Goal: Transaction & Acquisition: Purchase product/service

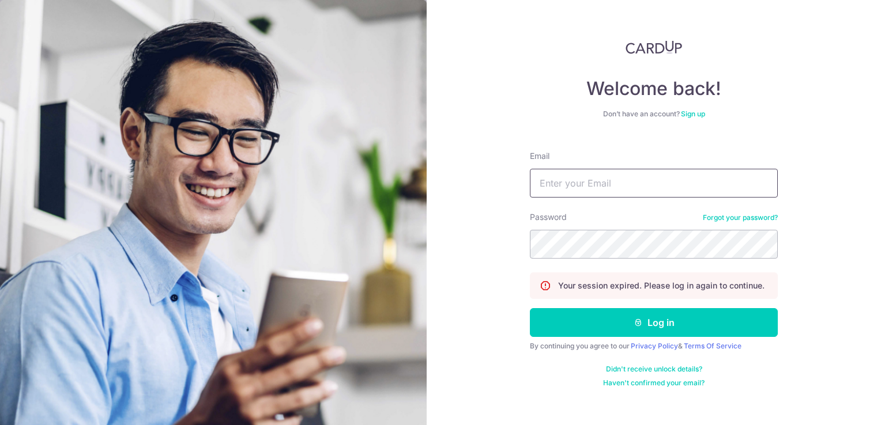
drag, startPoint x: 0, startPoint y: 0, endPoint x: 600, endPoint y: 183, distance: 626.7
click at [600, 183] on input "Email" at bounding box center [654, 183] width 248 height 29
type input "vincentwong7701@yahoo.com.sg"
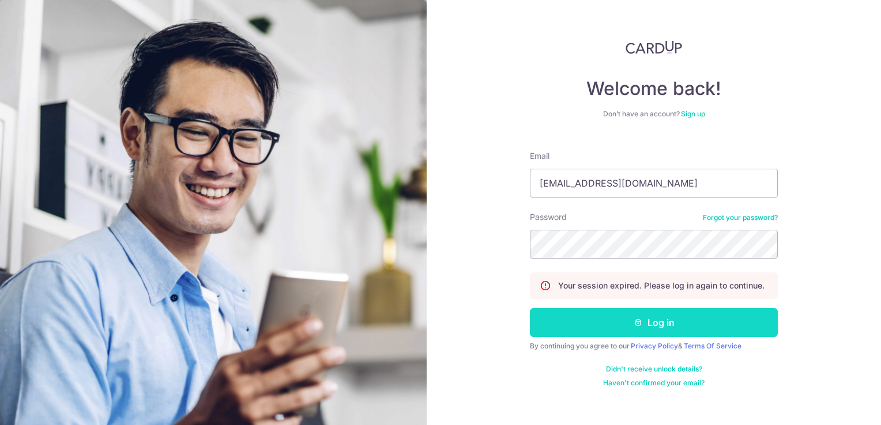
click at [665, 314] on button "Log in" at bounding box center [654, 322] width 248 height 29
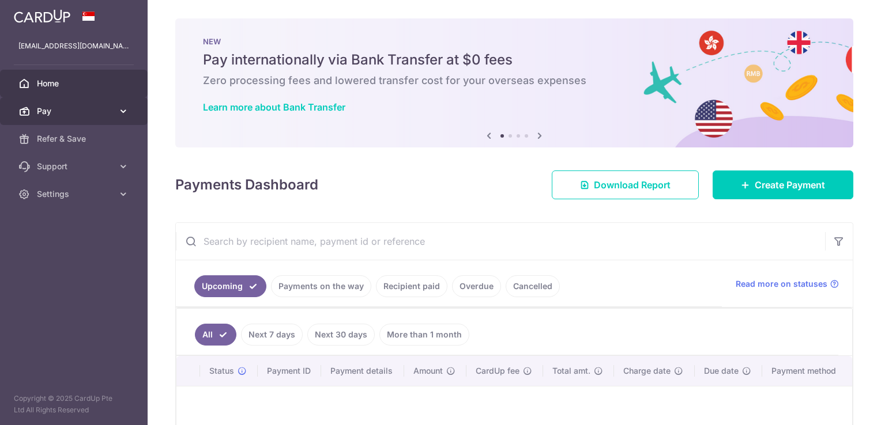
click at [41, 115] on span "Pay" at bounding box center [75, 111] width 76 height 12
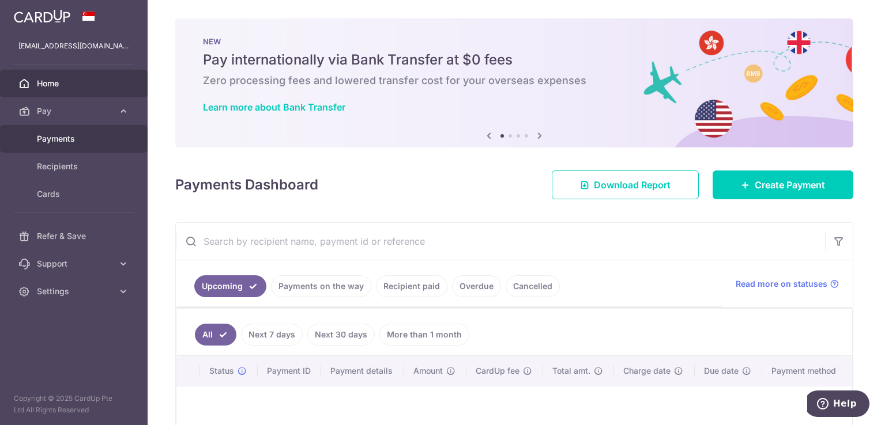
click at [64, 137] on span "Payments" at bounding box center [75, 139] width 76 height 12
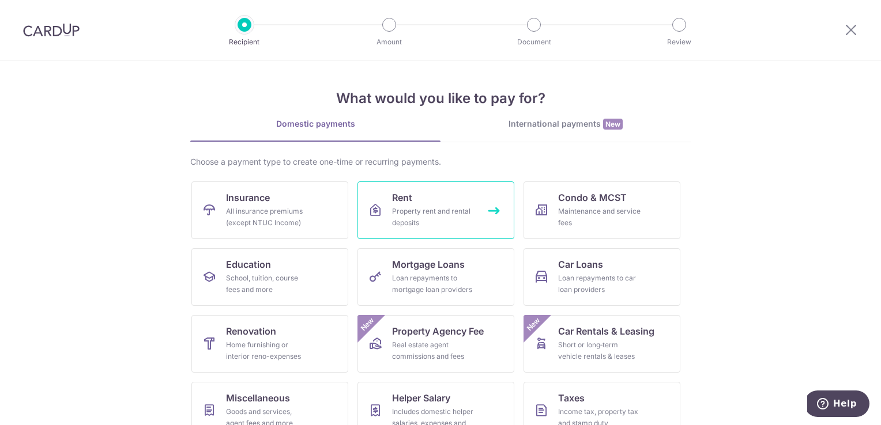
click at [413, 221] on div "Property rent and rental deposits" at bounding box center [433, 217] width 83 height 23
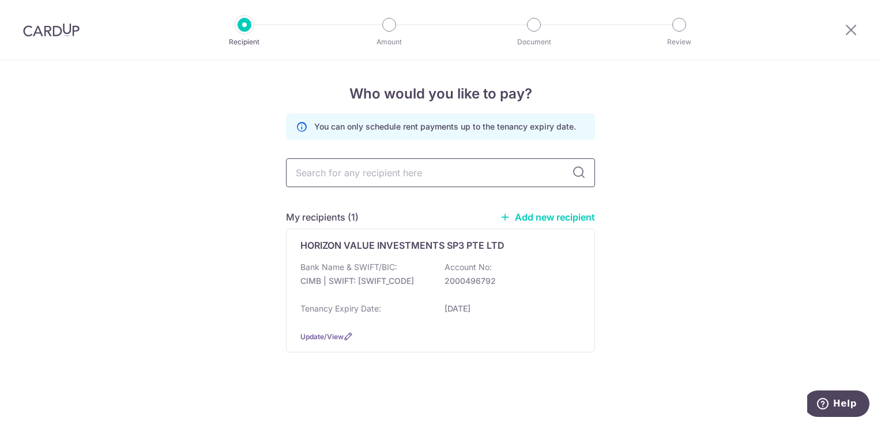
click at [518, 167] on input "text" at bounding box center [440, 173] width 309 height 29
click at [535, 252] on div "HORIZON VALUE INVESTMENTS SP3 PTE LTD Bank Name & SWIFT/BIC: CIMB | SWIFT: CIBB…" at bounding box center [440, 291] width 309 height 124
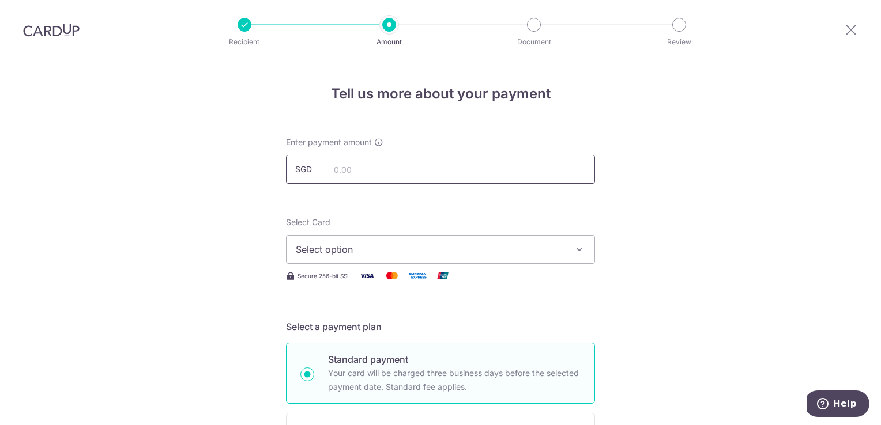
click at [455, 172] on input "text" at bounding box center [440, 169] width 309 height 29
type input "2,757.26"
click at [399, 251] on span "Select option" at bounding box center [430, 250] width 269 height 14
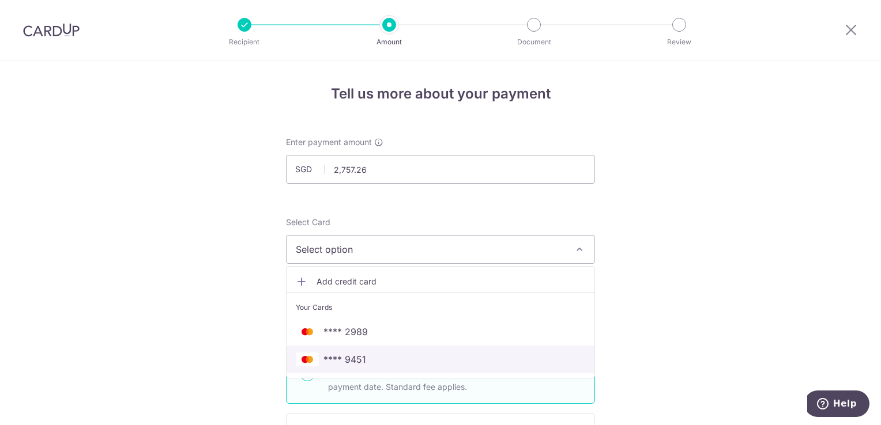
click at [394, 359] on span "**** 9451" at bounding box center [440, 360] width 289 height 14
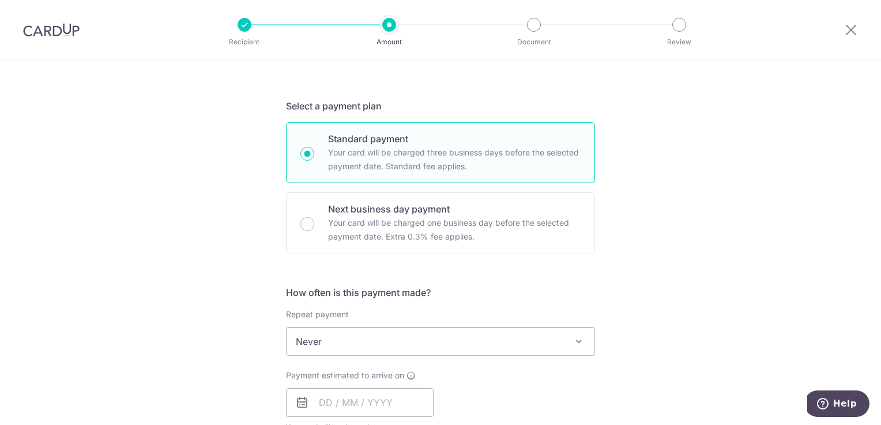
scroll to position [231, 0]
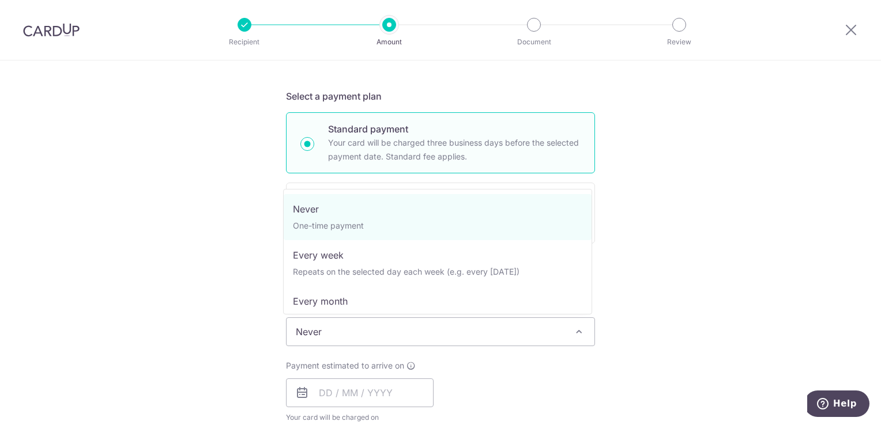
click at [413, 331] on span "Never" at bounding box center [440, 332] width 308 height 28
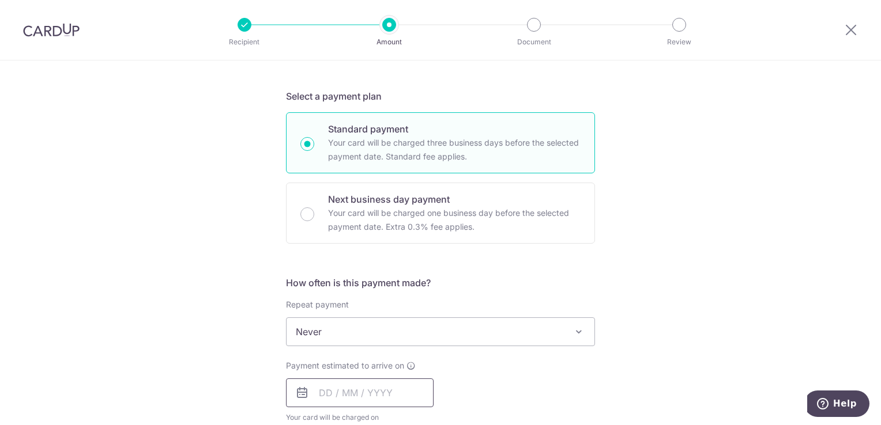
click at [323, 391] on input "text" at bounding box center [360, 393] width 148 height 29
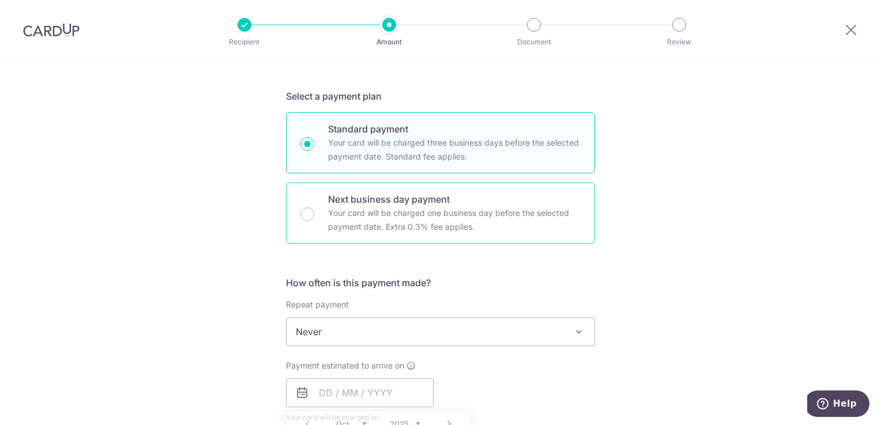
click at [323, 209] on div "Next business day payment Your card will be charged one business day before the…" at bounding box center [440, 213] width 309 height 61
radio input "false"
radio input "true"
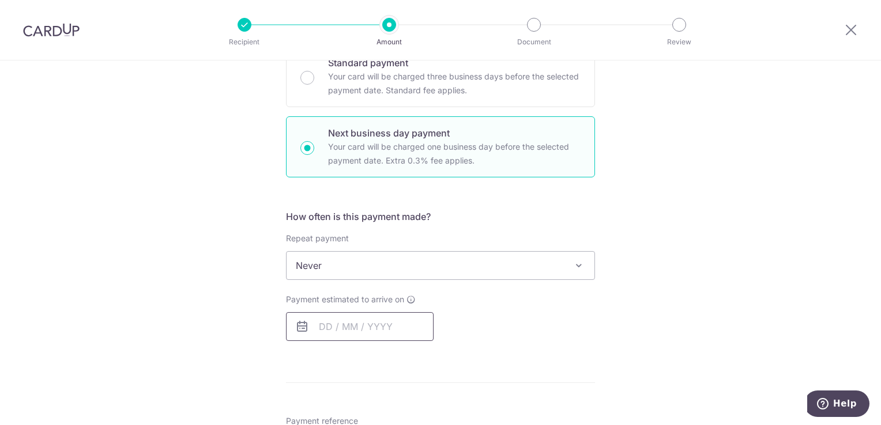
scroll to position [346, 0]
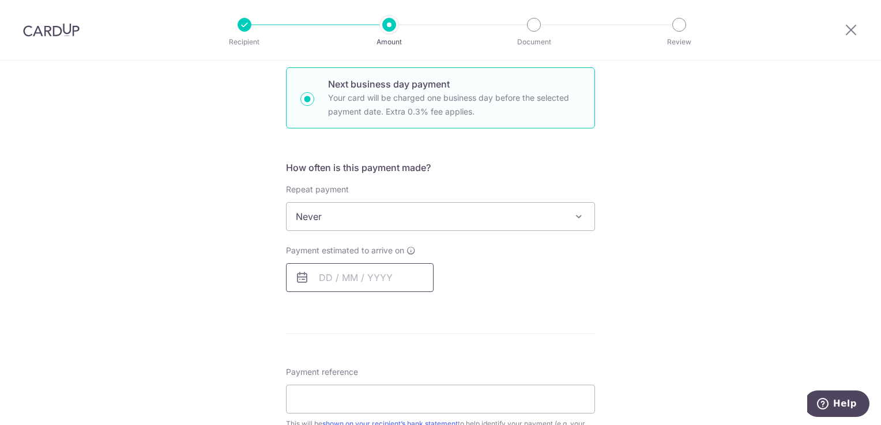
click at [317, 274] on input "text" at bounding box center [360, 277] width 148 height 29
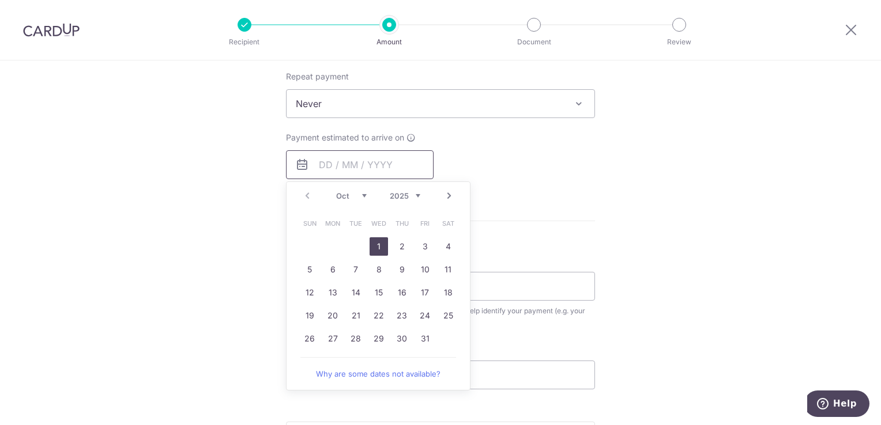
scroll to position [461, 0]
click at [371, 241] on link "1" at bounding box center [379, 244] width 18 height 18
type input "01/10/2025"
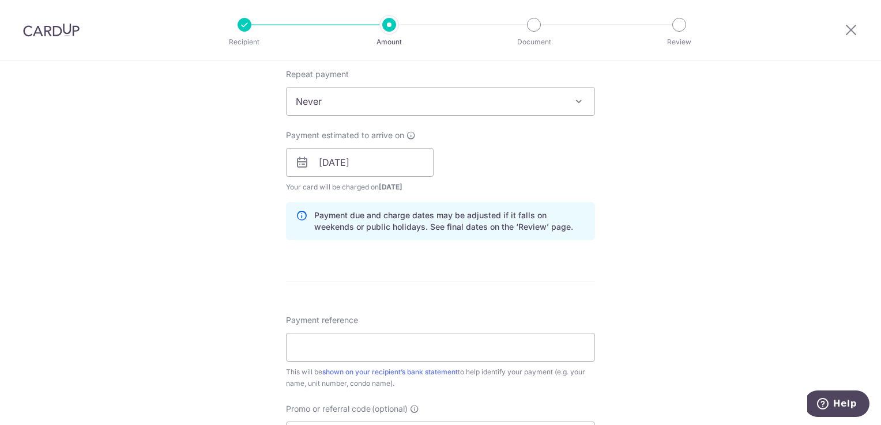
scroll to position [404, 0]
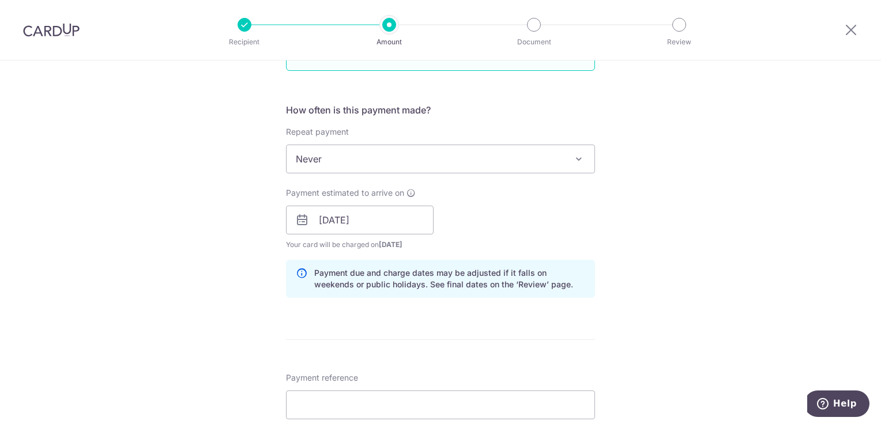
click at [507, 349] on form "Enter payment amount SGD 2,757.26 2757.26 Select Card **** 9451 Add credit card…" at bounding box center [440, 241] width 309 height 1016
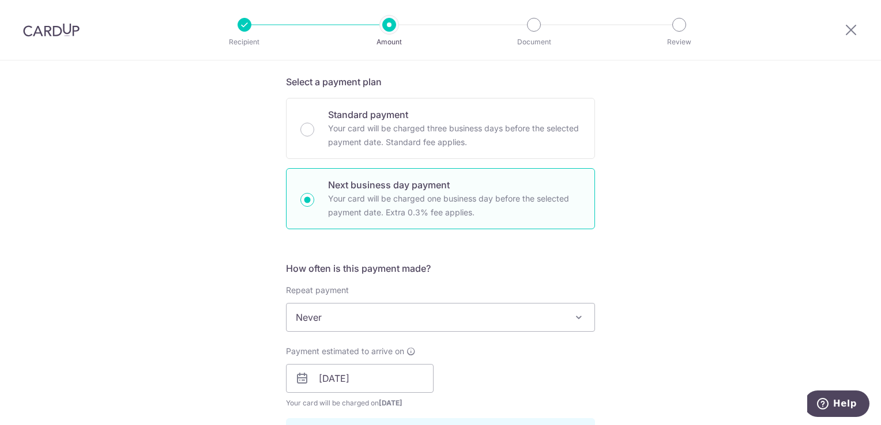
scroll to position [231, 0]
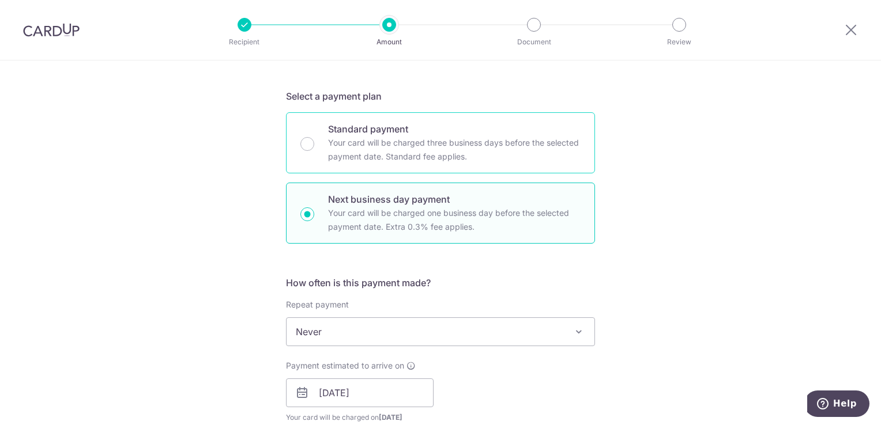
click at [315, 141] on div "Standard payment Your card will be charged three business days before the selec…" at bounding box center [440, 142] width 309 height 61
radio input "true"
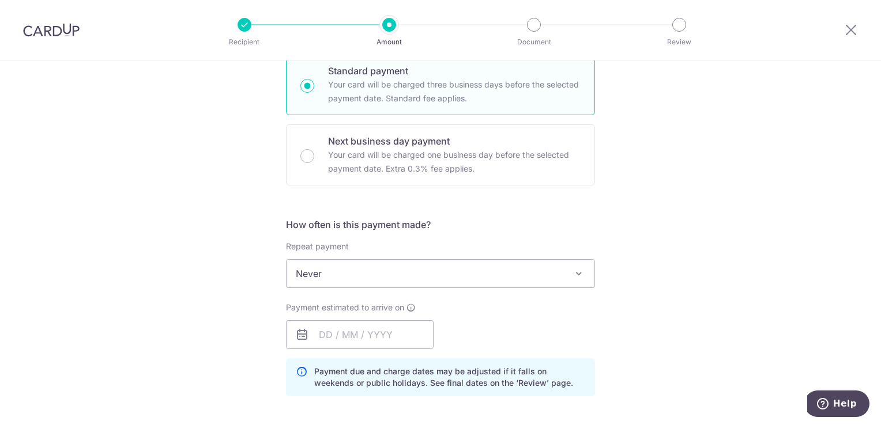
scroll to position [404, 0]
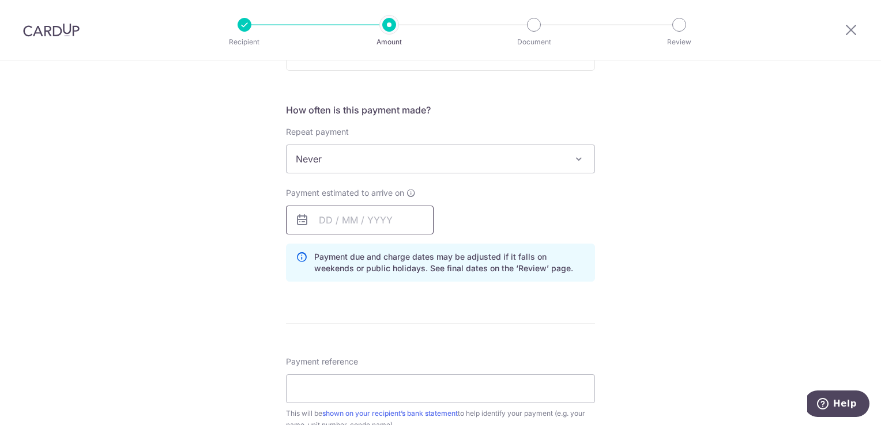
click at [319, 206] on input "text" at bounding box center [360, 220] width 148 height 29
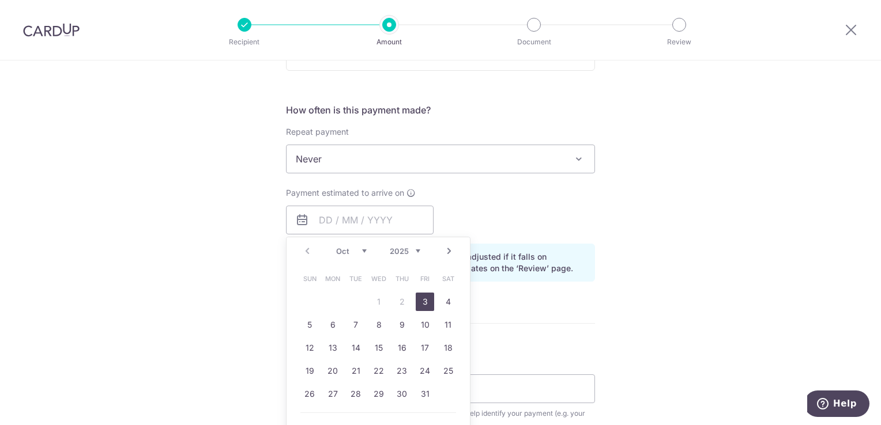
drag, startPoint x: 423, startPoint y: 297, endPoint x: 504, endPoint y: 325, distance: 86.6
click at [423, 297] on link "3" at bounding box center [425, 302] width 18 height 18
type input "03/10/2025"
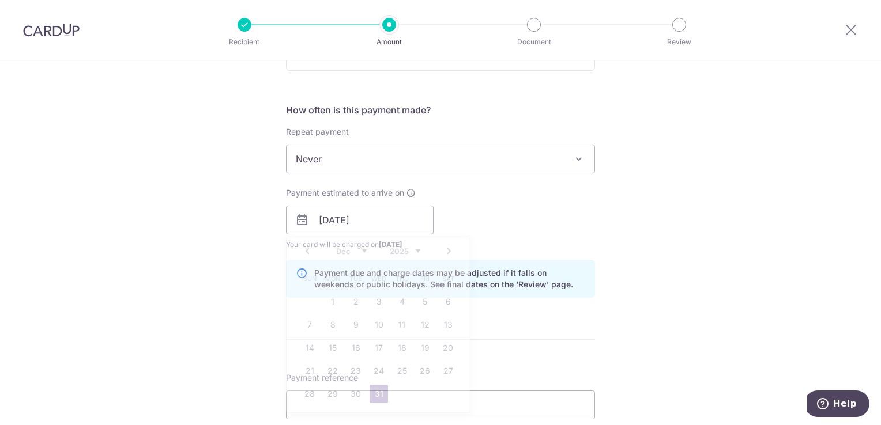
click at [507, 326] on form "Enter payment amount SGD 2,757.26 2757.26 Select Card **** 9451 Add credit card…" at bounding box center [440, 235] width 309 height 1004
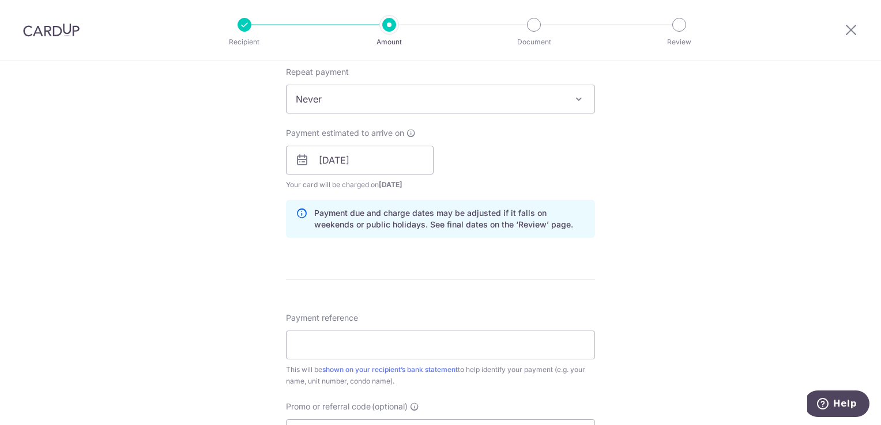
scroll to position [576, 0]
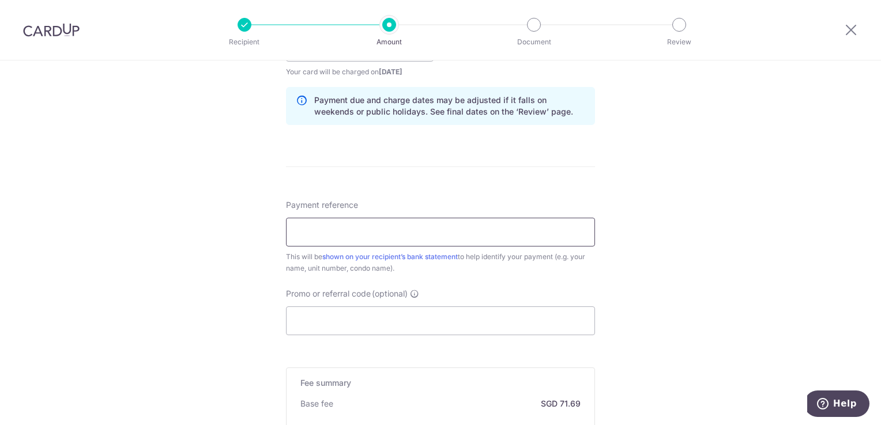
drag, startPoint x: 485, startPoint y: 234, endPoint x: 491, endPoint y: 244, distance: 11.4
click at [485, 234] on input "Payment reference" at bounding box center [440, 232] width 309 height 29
type input "HVI-RC202508565"
click at [447, 324] on input "Promo or referral code (optional)" at bounding box center [440, 321] width 309 height 29
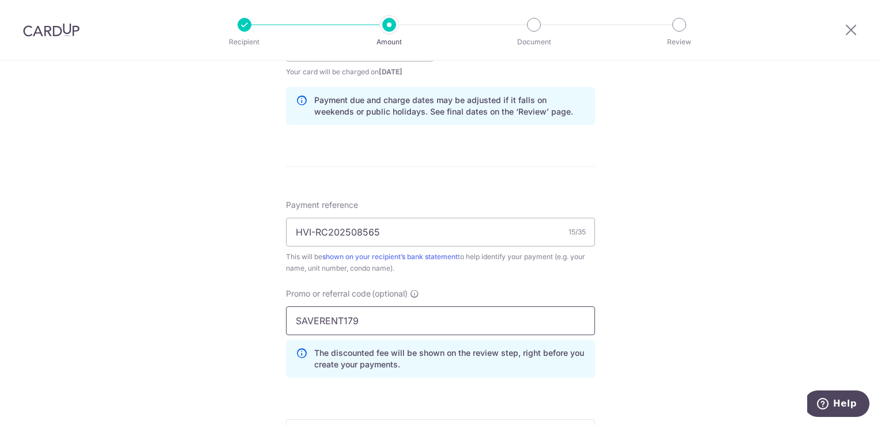
type input "SAVERENT179"
click at [706, 281] on div "Tell us more about your payment Enter payment amount SGD 2,757.26 2757.26 Selec…" at bounding box center [440, 77] width 881 height 1186
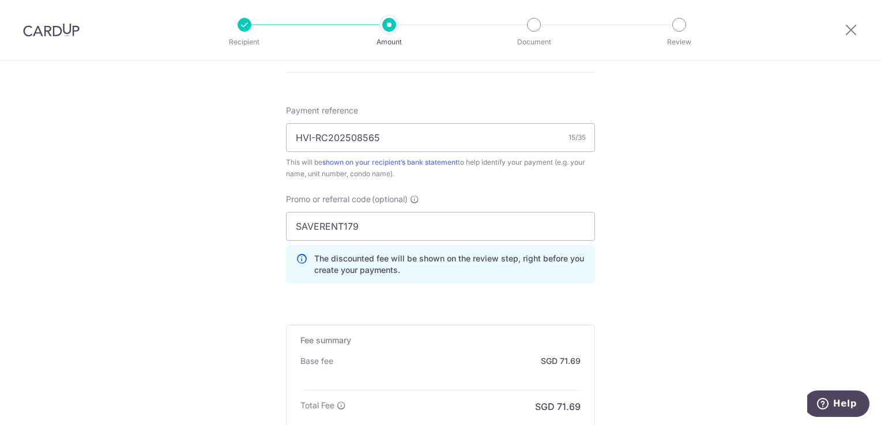
scroll to position [807, 0]
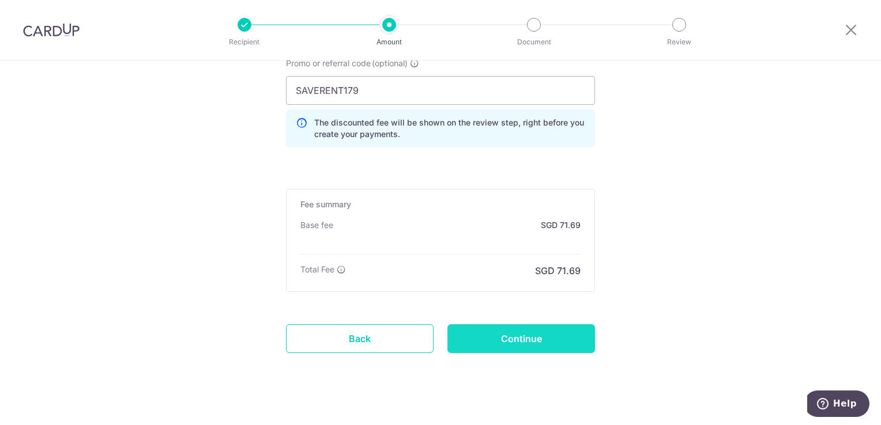
click at [496, 336] on input "Continue" at bounding box center [521, 339] width 148 height 29
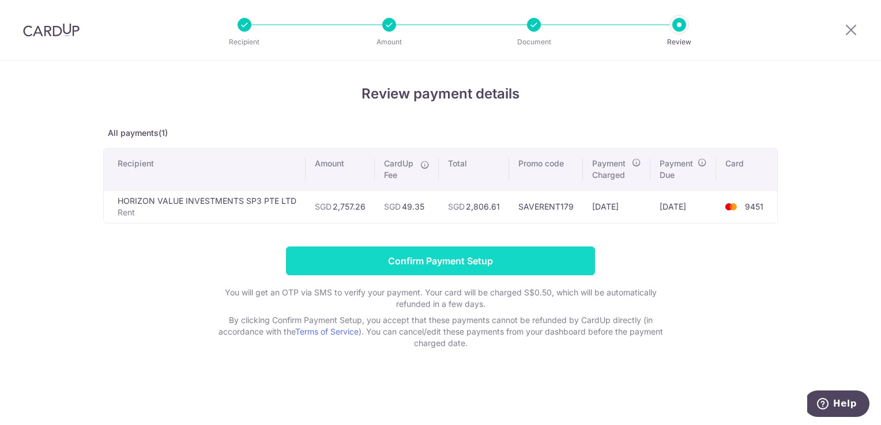
click at [462, 260] on input "Confirm Payment Setup" at bounding box center [440, 261] width 309 height 29
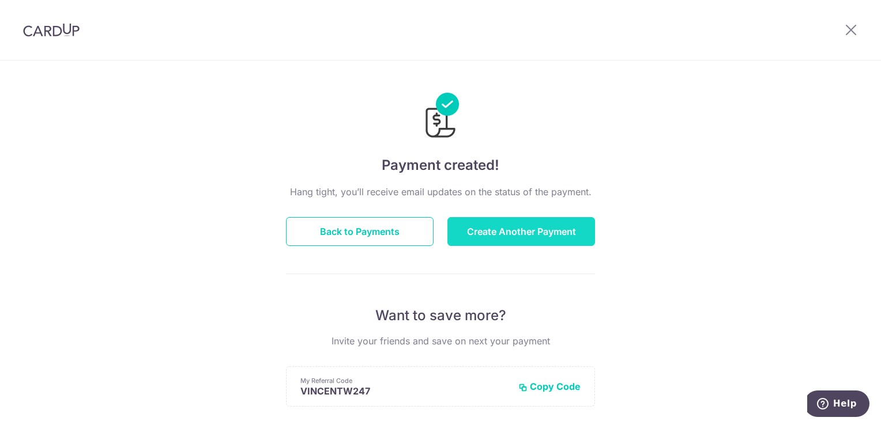
click at [482, 225] on button "Create Another Payment" at bounding box center [521, 231] width 148 height 29
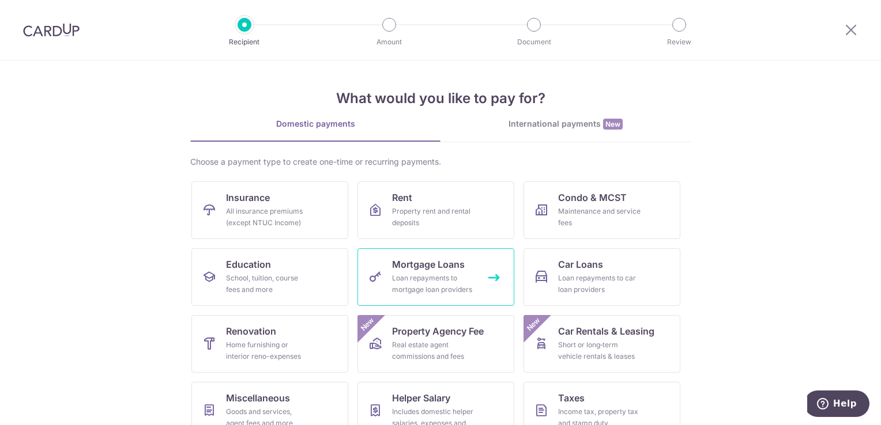
click at [440, 277] on div "Loan repayments to mortgage loan providers" at bounding box center [433, 284] width 83 height 23
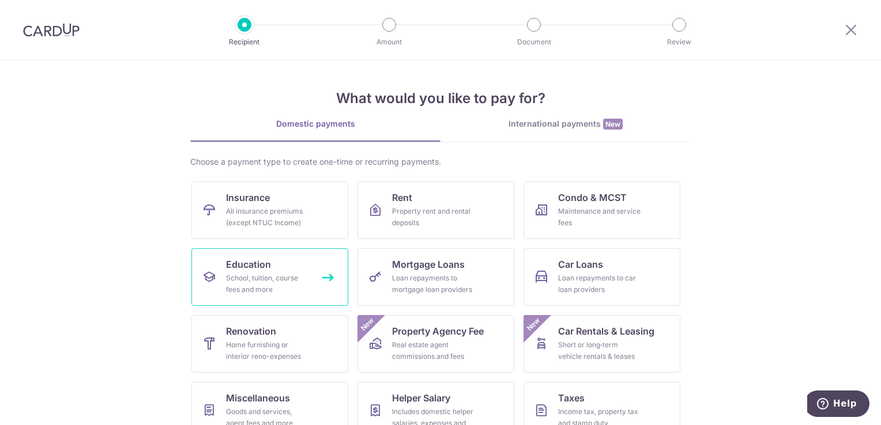
click at [291, 292] on div "School, tuition, course fees and more" at bounding box center [267, 284] width 83 height 23
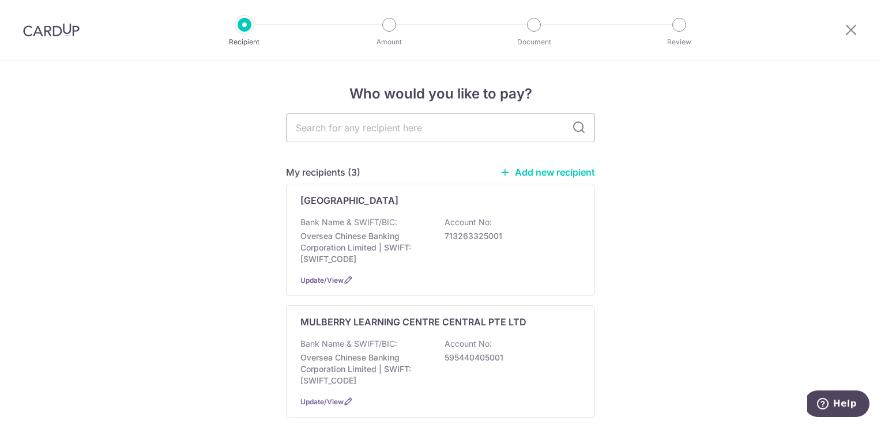
scroll to position [115, 0]
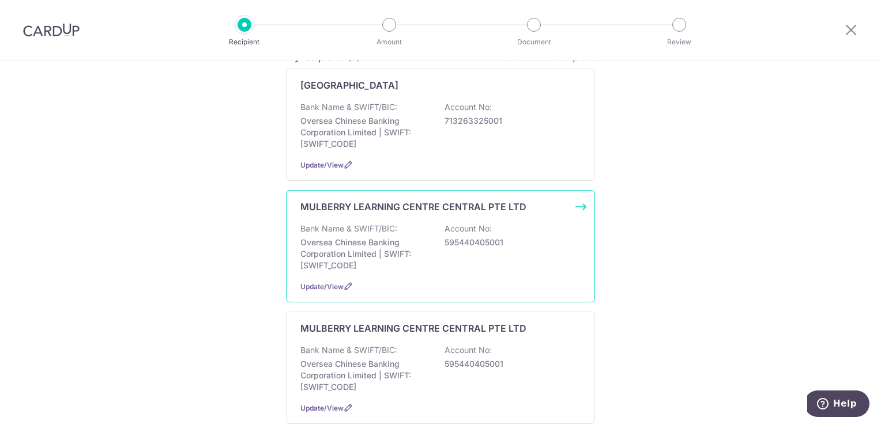
click at [532, 246] on p "595440405001" at bounding box center [508, 243] width 129 height 12
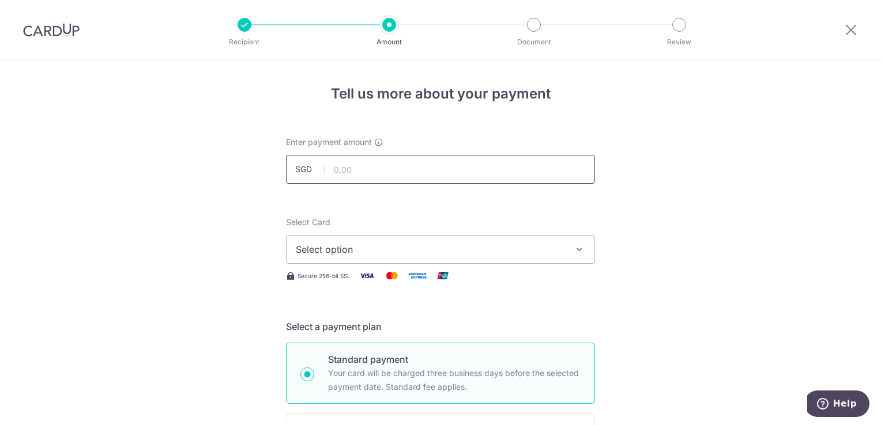
click at [418, 171] on input "text" at bounding box center [440, 169] width 309 height 29
type input "2,207.00"
click at [444, 254] on span "Select option" at bounding box center [430, 250] width 269 height 14
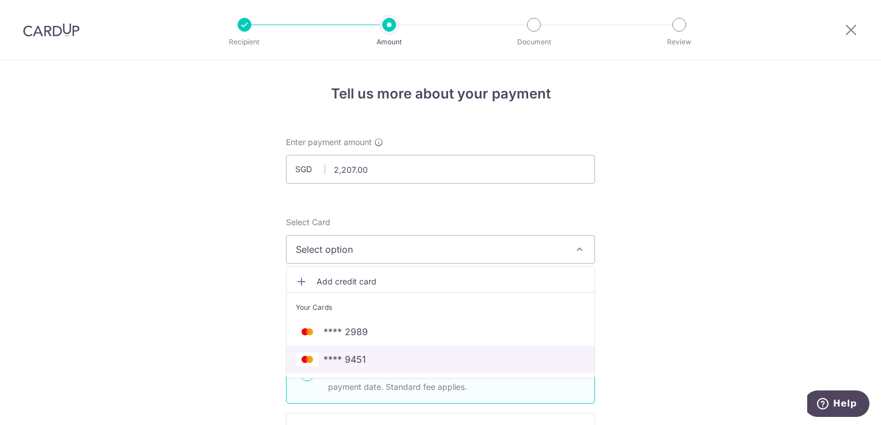
click at [406, 353] on span "**** 9451" at bounding box center [440, 360] width 289 height 14
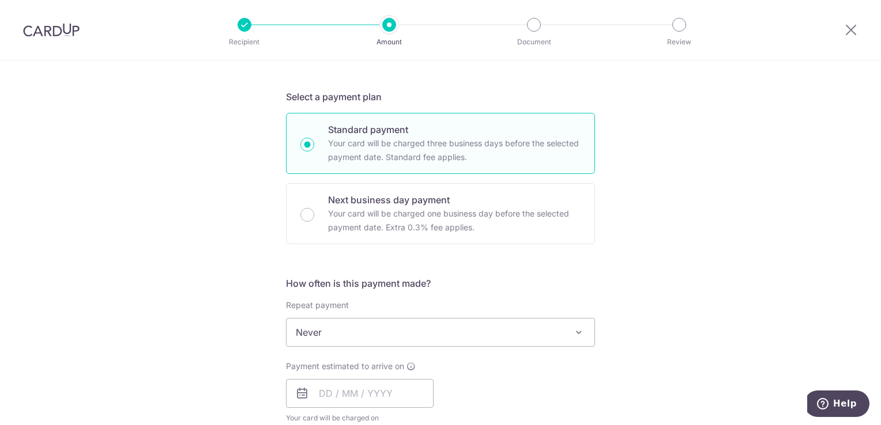
scroll to position [231, 0]
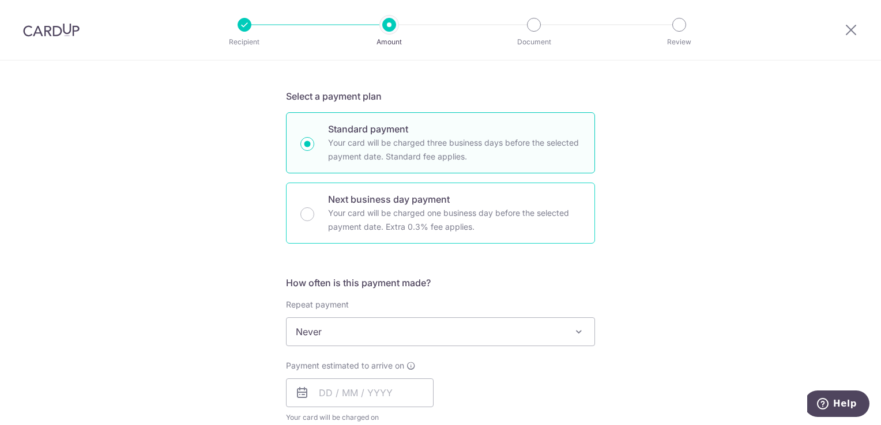
click at [392, 220] on p "Your card will be charged one business day before the selected payment date. Ex…" at bounding box center [454, 220] width 252 height 28
click at [314, 220] on input "Next business day payment Your card will be charged one business day before the…" at bounding box center [307, 215] width 14 height 14
radio input "false"
radio input "true"
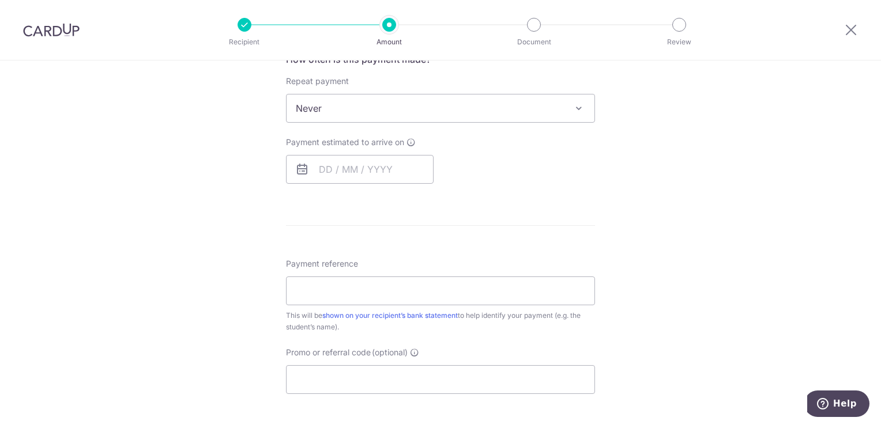
scroll to position [461, 0]
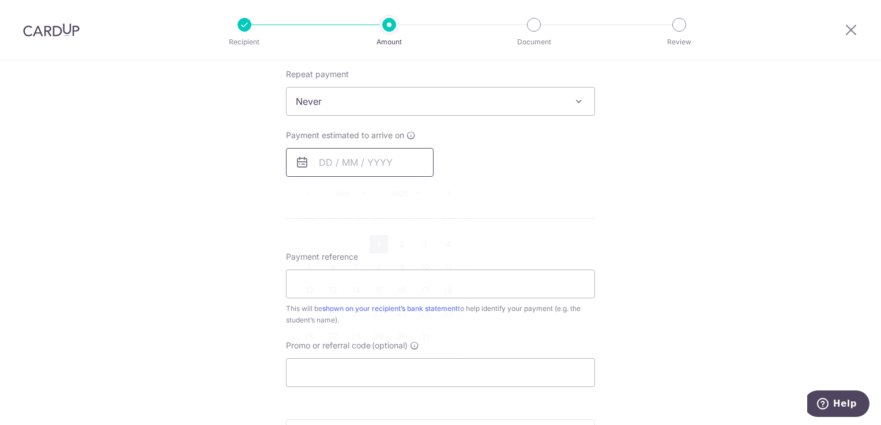
click at [314, 164] on input "text" at bounding box center [360, 162] width 148 height 29
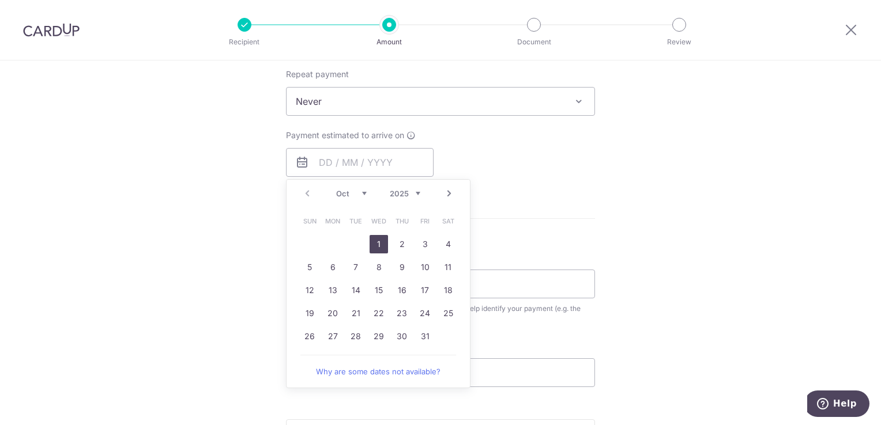
click at [375, 242] on link "1" at bounding box center [379, 244] width 18 height 18
type input "01/10/2025"
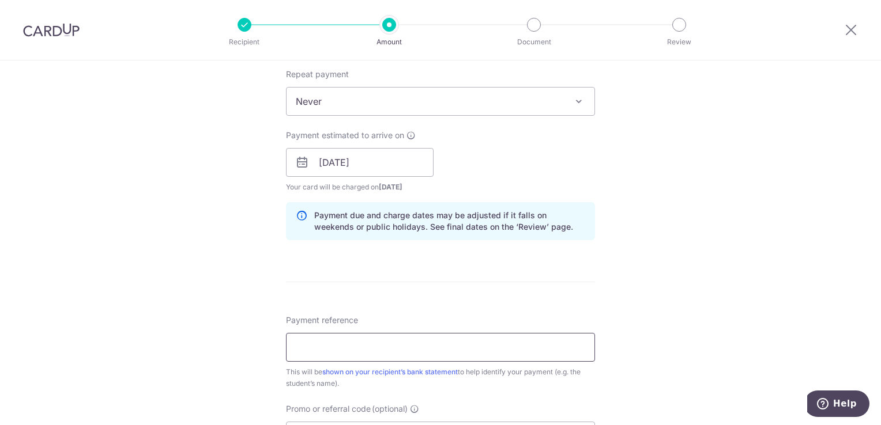
click at [403, 347] on input "Payment reference" at bounding box center [440, 347] width 309 height 29
type input "i"
type input "INV014318"
click at [689, 308] on div "Tell us more about your payment Enter payment amount SGD 2,207.00 2207.00 Selec…" at bounding box center [440, 172] width 881 height 1146
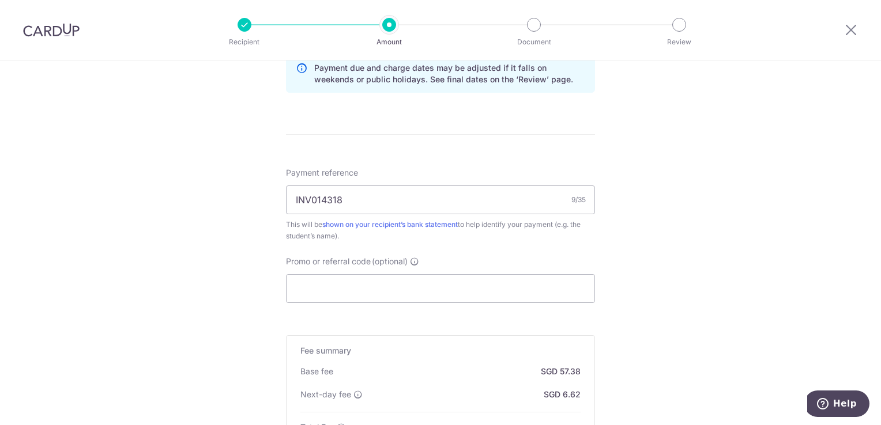
scroll to position [634, 0]
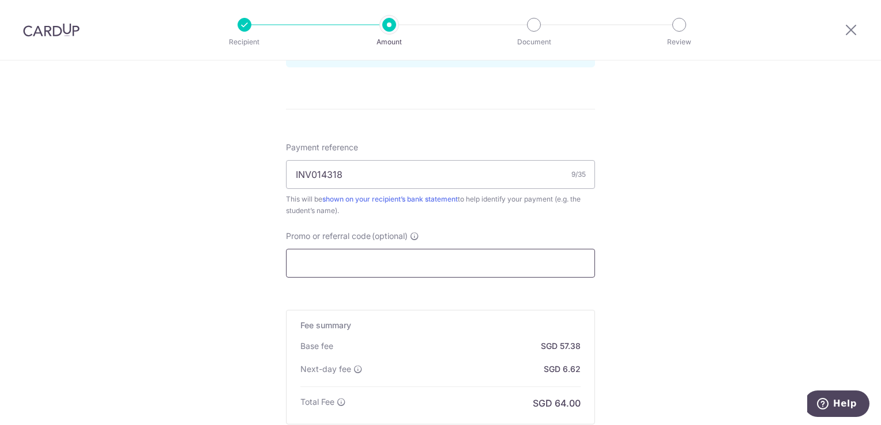
click at [506, 267] on input "Promo or referral code (optional)" at bounding box center [440, 263] width 309 height 29
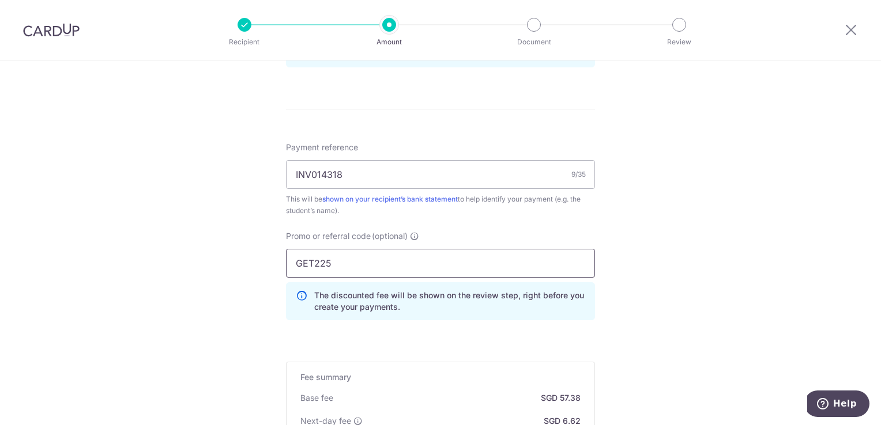
type input "GET225"
click at [696, 239] on div "Tell us more about your payment Enter payment amount SGD 2,207.00 2207.00 Selec…" at bounding box center [440, 25] width 881 height 1198
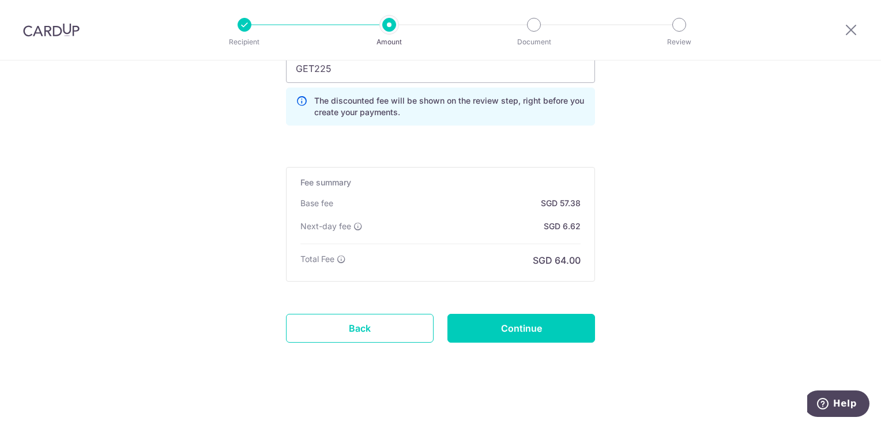
scroll to position [831, 0]
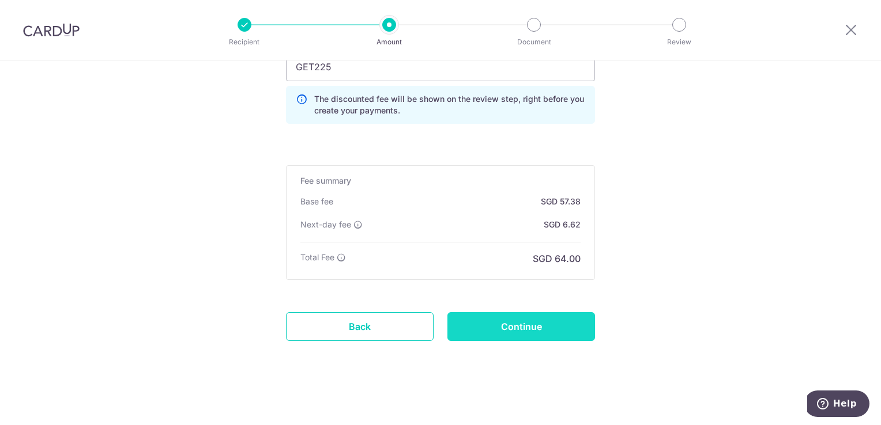
click at [548, 325] on input "Continue" at bounding box center [521, 326] width 148 height 29
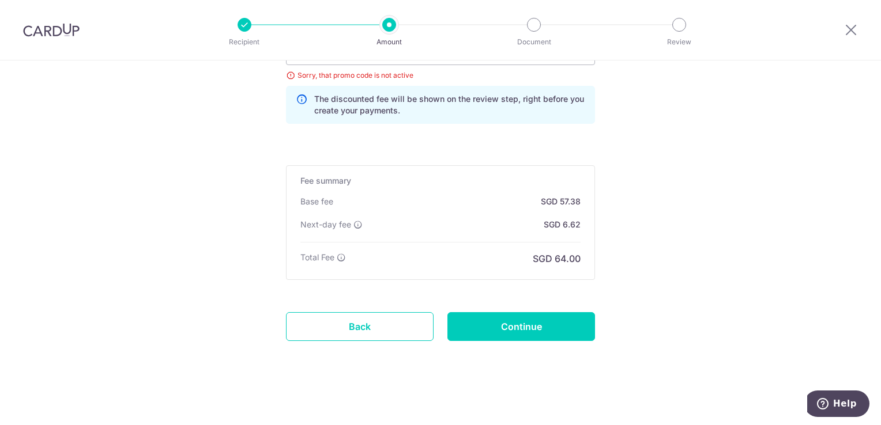
scroll to position [674, 0]
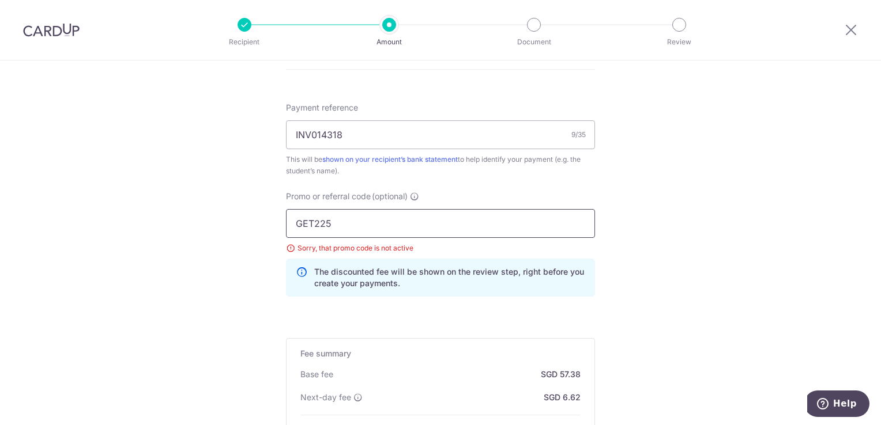
click at [311, 221] on input "GET225" at bounding box center [440, 223] width 309 height 29
click at [62, 35] on img at bounding box center [51, 30] width 56 height 14
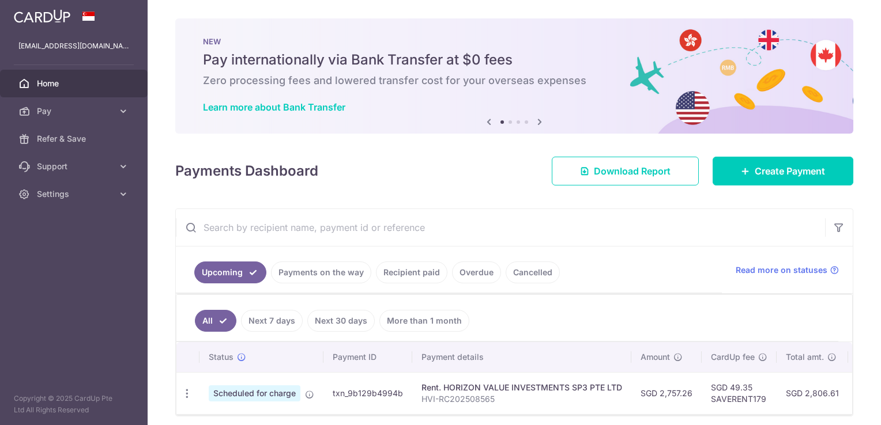
click at [533, 123] on icon at bounding box center [540, 122] width 14 height 14
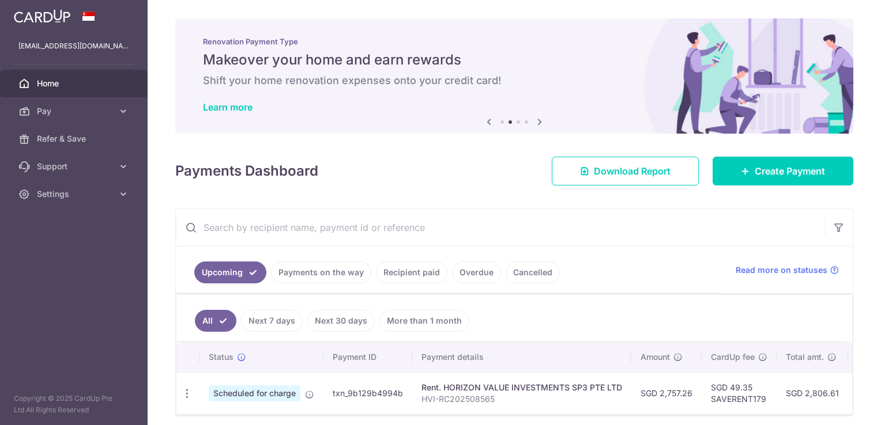
click at [533, 122] on icon at bounding box center [540, 122] width 14 height 14
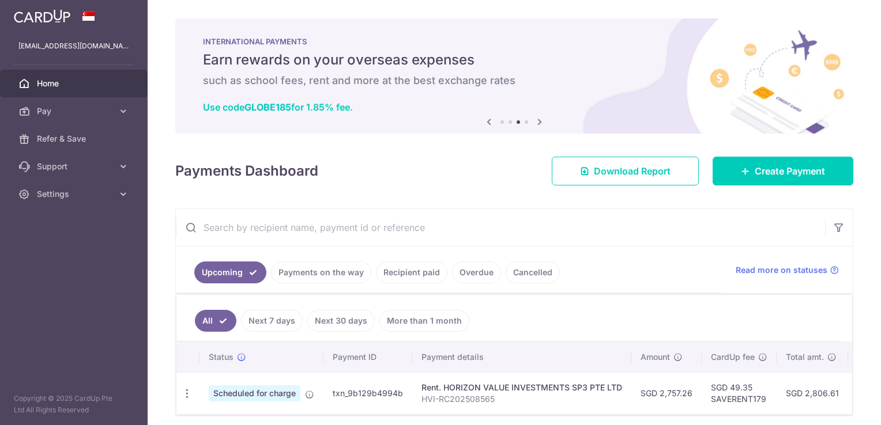
click at [533, 122] on icon at bounding box center [540, 122] width 14 height 14
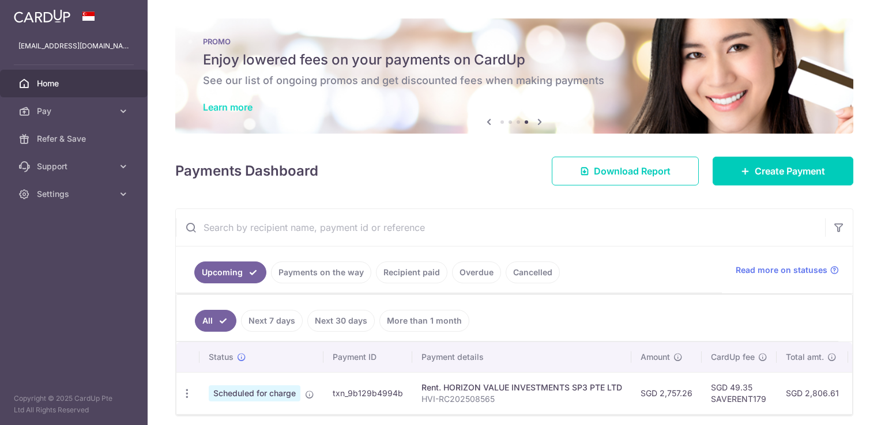
click at [240, 108] on link "Learn more" at bounding box center [228, 107] width 50 height 12
click at [65, 107] on span "Pay" at bounding box center [75, 111] width 76 height 12
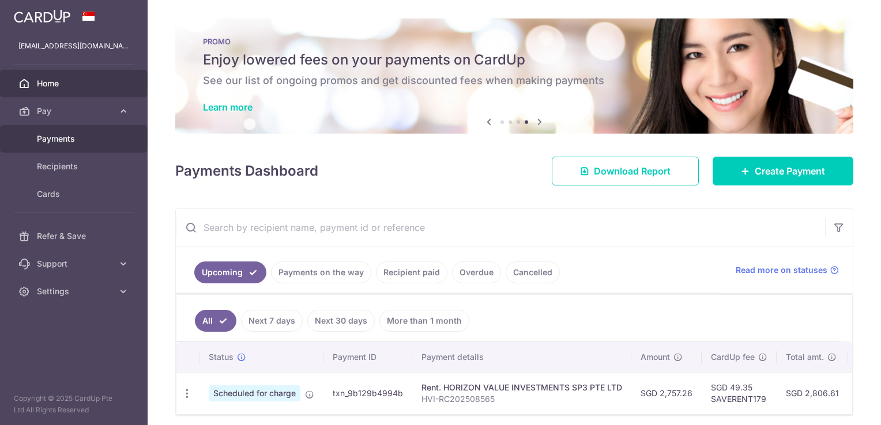
click at [70, 140] on span "Payments" at bounding box center [75, 139] width 76 height 12
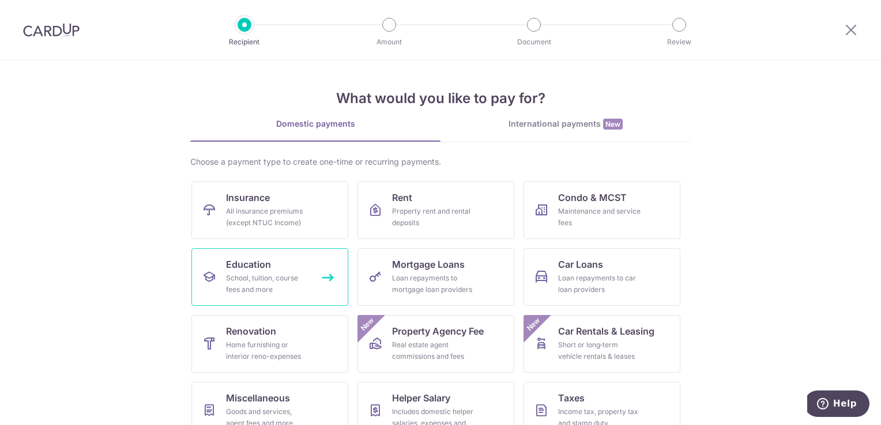
click at [263, 277] on div "School, tuition, course fees and more" at bounding box center [267, 284] width 83 height 23
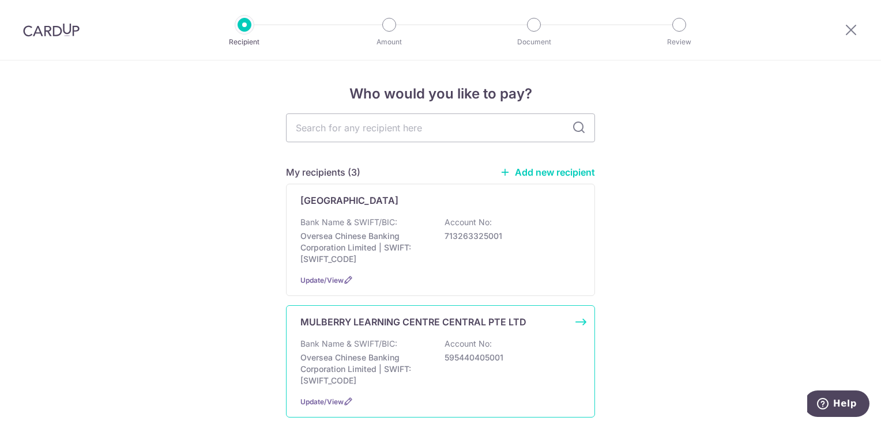
click at [457, 350] on div "Bank Name & SWIFT/BIC: Oversea Chinese Banking Corporation Limited | SWIFT: [SW…" at bounding box center [440, 362] width 280 height 48
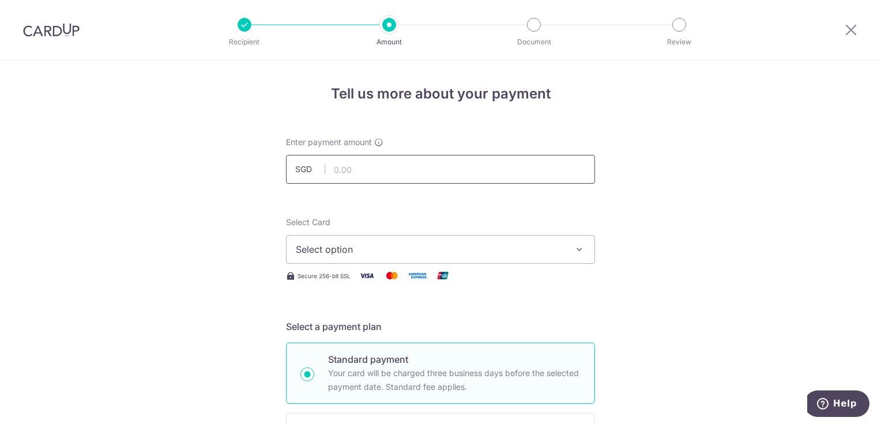
click at [374, 175] on input "text" at bounding box center [440, 169] width 309 height 29
type input "2,207.00"
click at [531, 218] on div "Select Card Select option Add credit card Your Cards **** 2989 **** 9451" at bounding box center [440, 240] width 309 height 47
click at [500, 244] on span "Select option" at bounding box center [430, 250] width 269 height 14
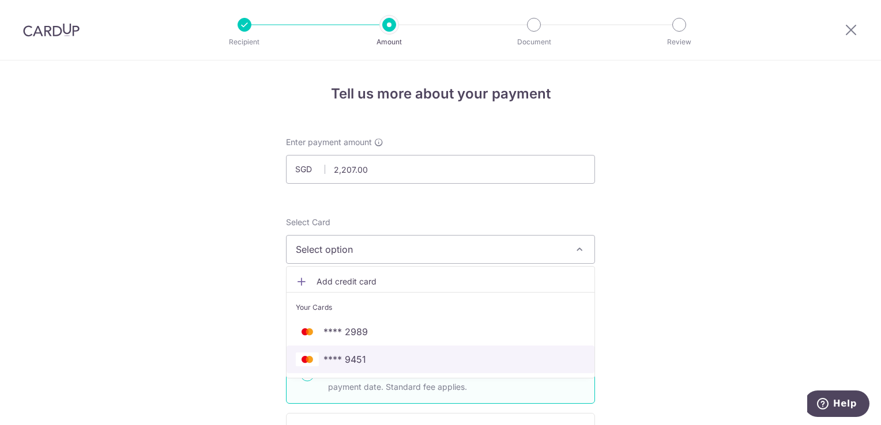
click at [409, 353] on span "**** 9451" at bounding box center [440, 360] width 289 height 14
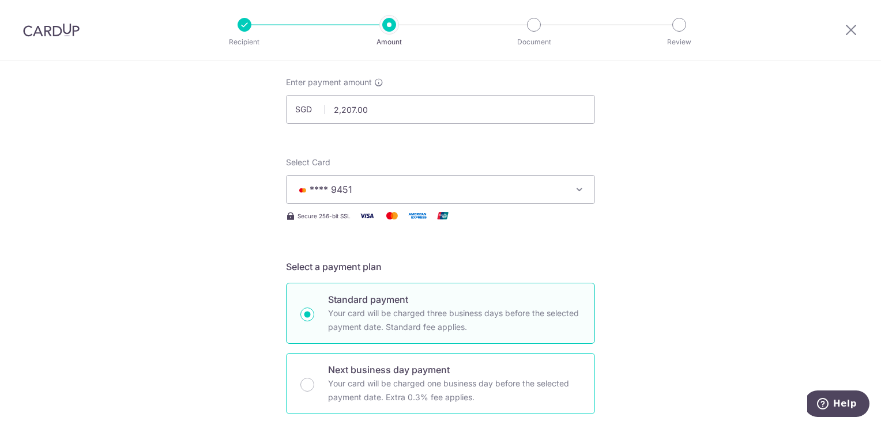
scroll to position [173, 0]
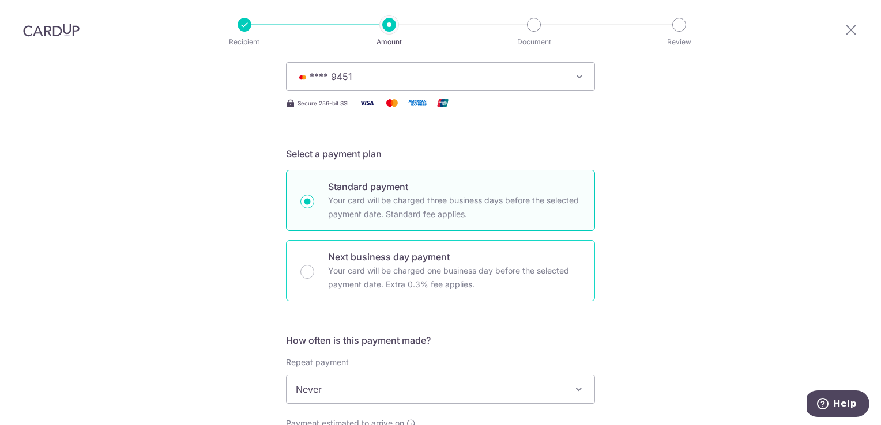
click at [391, 286] on p "Your card will be charged one business day before the selected payment date. Ex…" at bounding box center [454, 278] width 252 height 28
click at [314, 279] on input "Next business day payment Your card will be charged one business day before the…" at bounding box center [307, 272] width 14 height 14
radio input "false"
radio input "true"
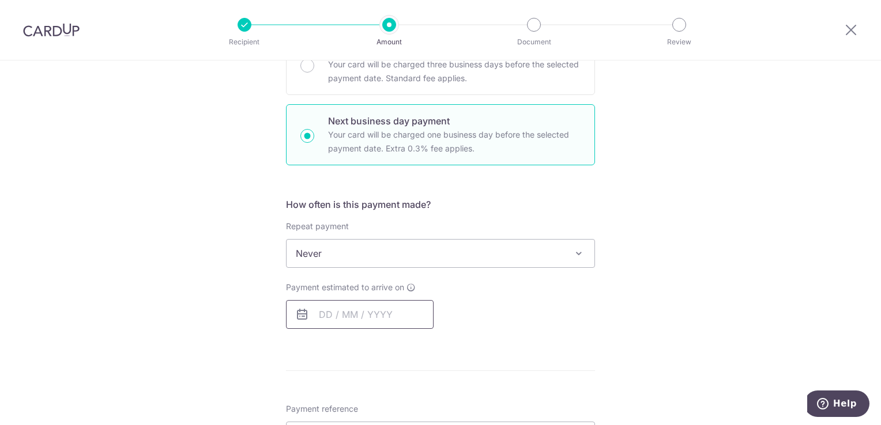
scroll to position [346, 0]
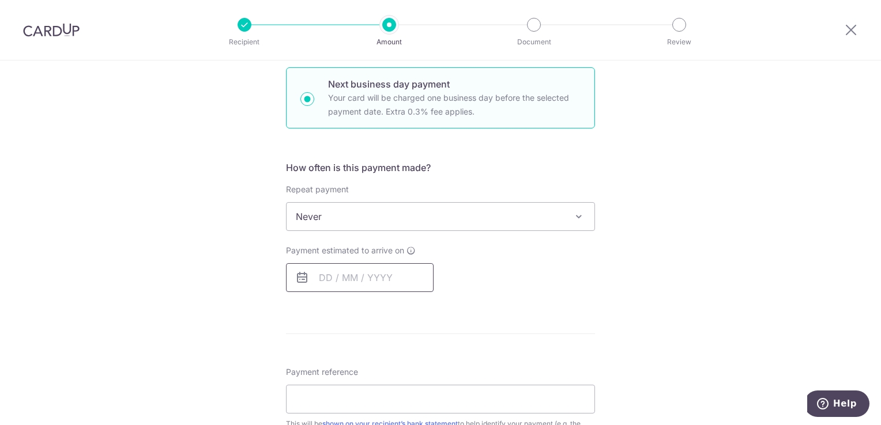
click at [314, 277] on input "text" at bounding box center [360, 277] width 148 height 29
click at [371, 357] on link "1" at bounding box center [379, 359] width 18 height 18
type input "[DATE]"
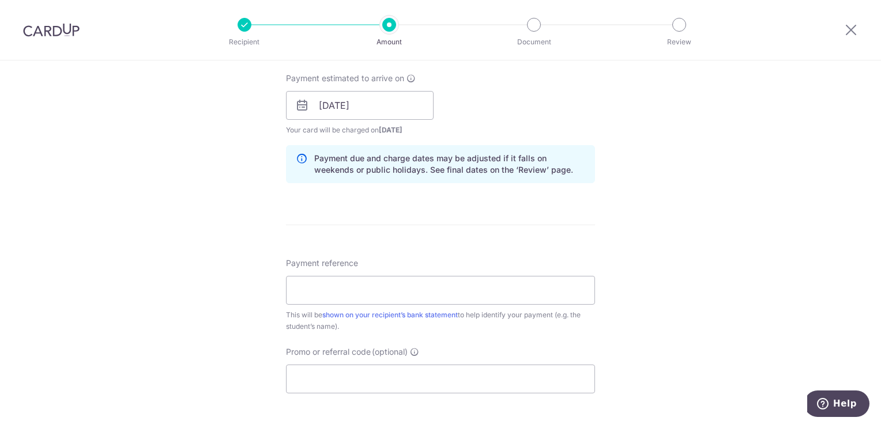
scroll to position [519, 0]
click at [418, 300] on input "Payment reference" at bounding box center [440, 290] width 309 height 29
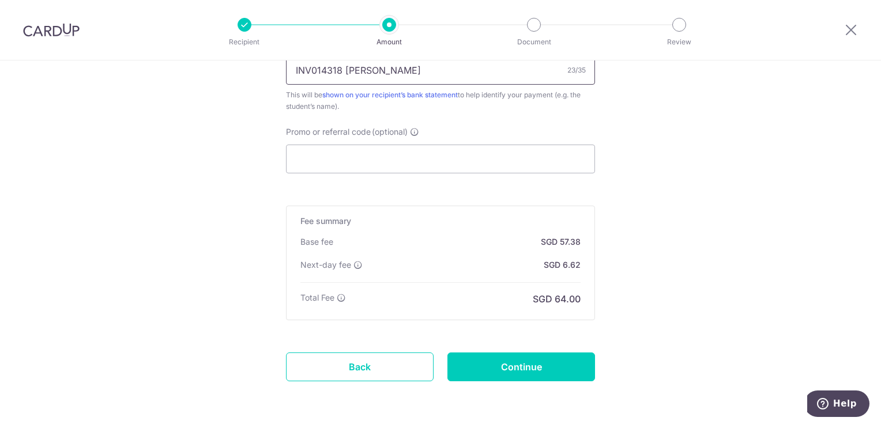
scroll to position [749, 0]
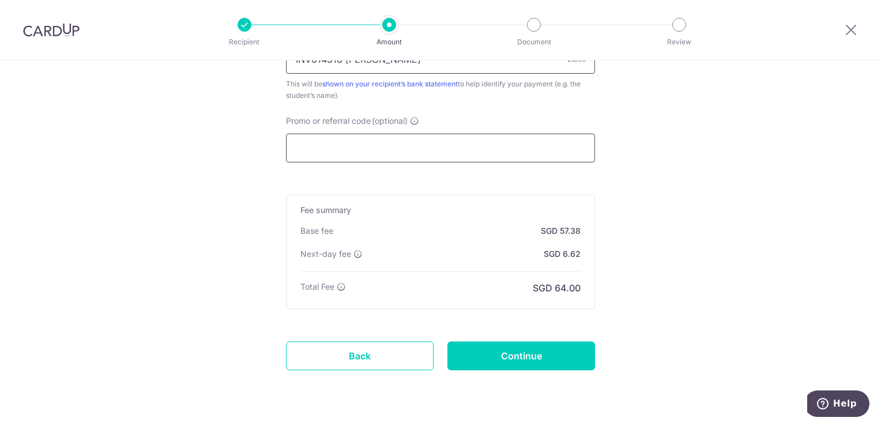
type input "INV014318 VANESSA WONG"
click at [418, 151] on input "Promo or referral code (optional)" at bounding box center [440, 148] width 309 height 29
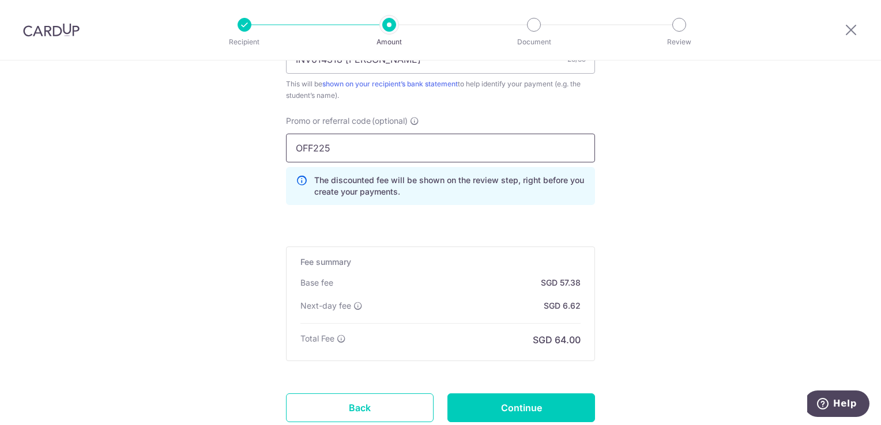
type input "OFF225"
click at [535, 401] on input "Continue" at bounding box center [521, 408] width 148 height 29
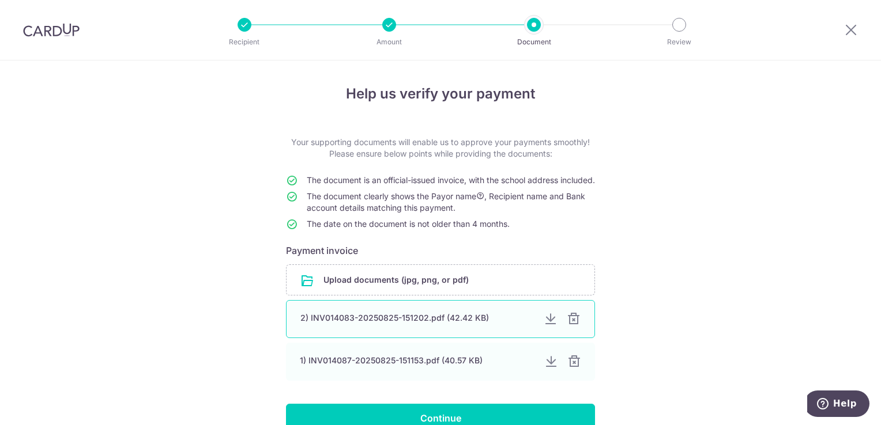
click at [570, 326] on div at bounding box center [574, 319] width 14 height 14
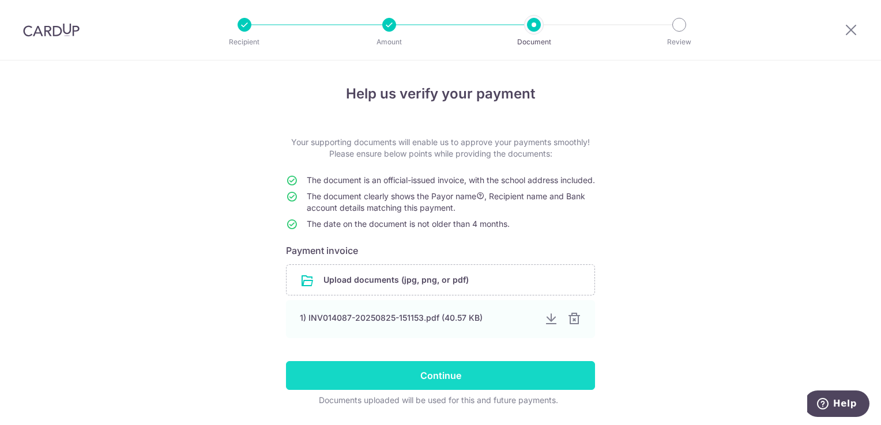
click at [572, 326] on div at bounding box center [574, 319] width 14 height 14
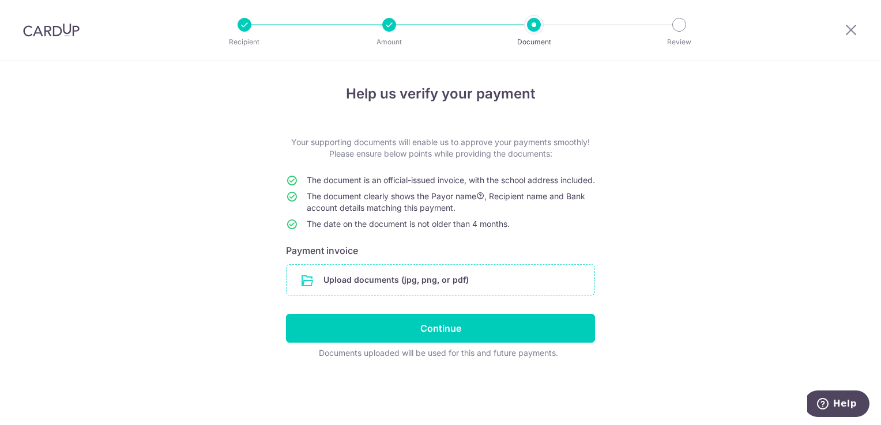
click at [482, 294] on input "file" at bounding box center [440, 280] width 308 height 30
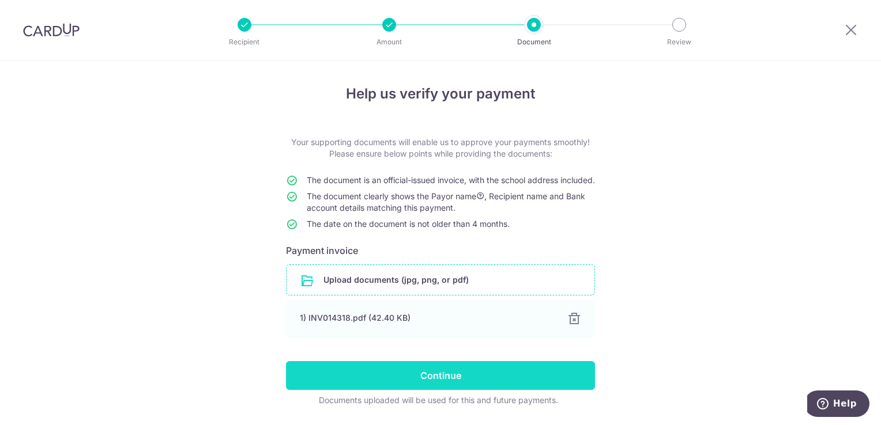
click at [443, 390] on input "Continue" at bounding box center [440, 375] width 309 height 29
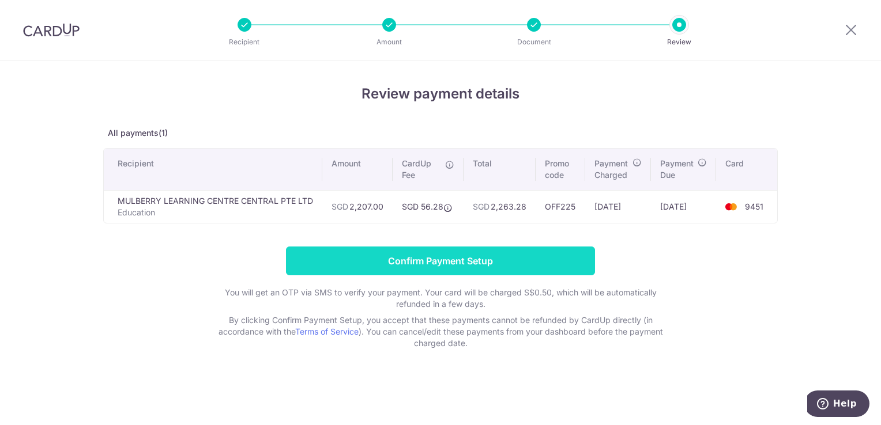
click at [473, 255] on input "Confirm Payment Setup" at bounding box center [440, 261] width 309 height 29
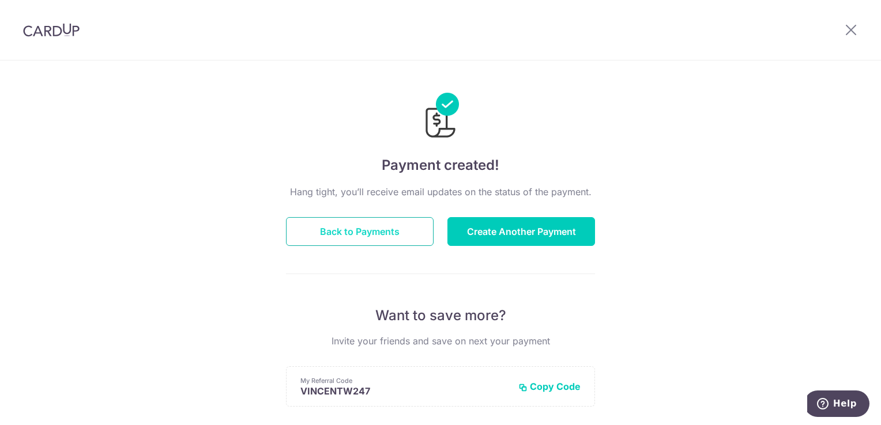
click at [391, 232] on button "Back to Payments" at bounding box center [360, 231] width 148 height 29
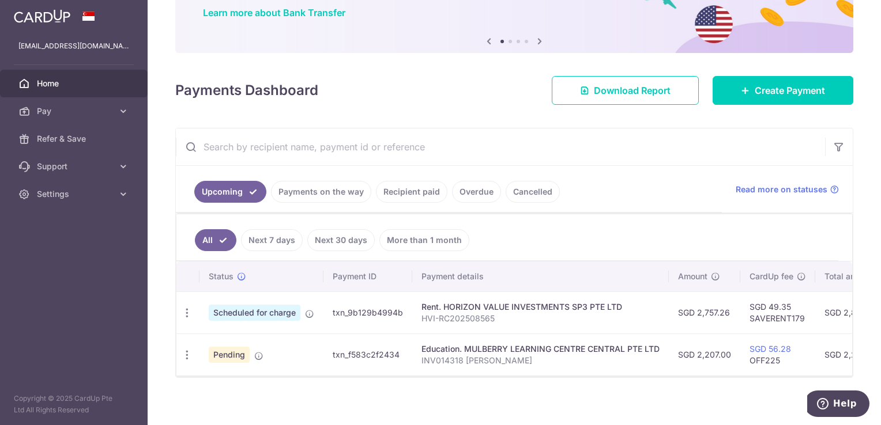
scroll to position [105, 0]
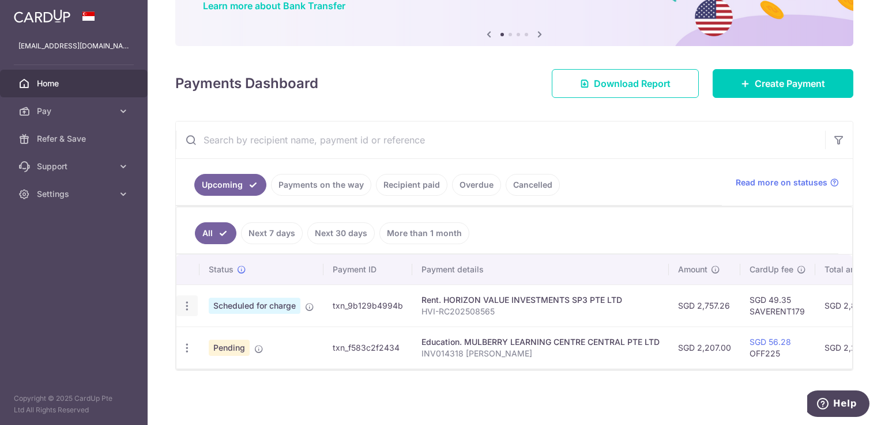
click at [184, 303] on icon "button" at bounding box center [187, 306] width 12 height 12
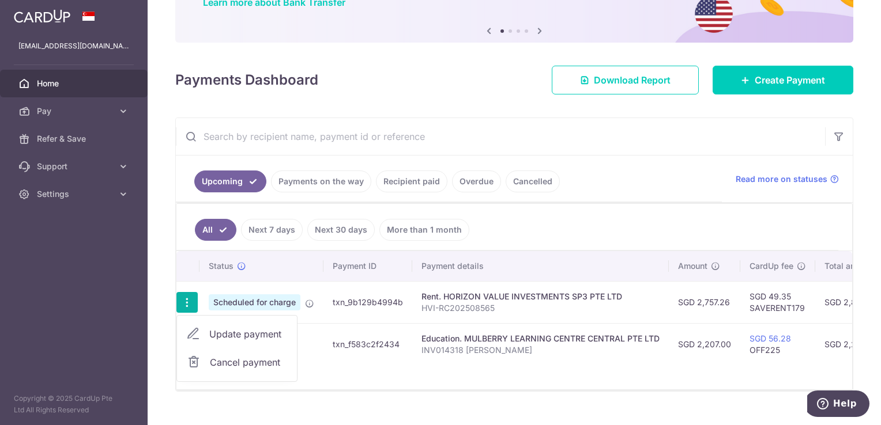
click at [235, 331] on span "Update payment" at bounding box center [248, 334] width 78 height 14
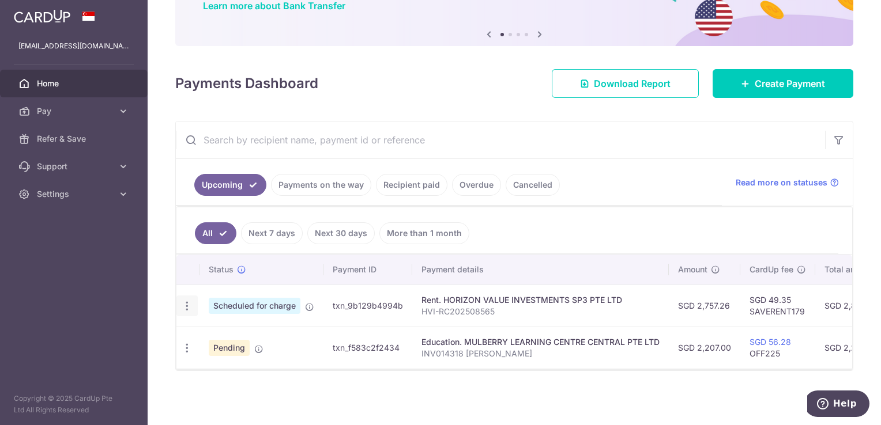
radio input "true"
type input "2,757.26"
type input "[DATE]"
type input "HVI-RC202508565"
type input "SAVERENT179"
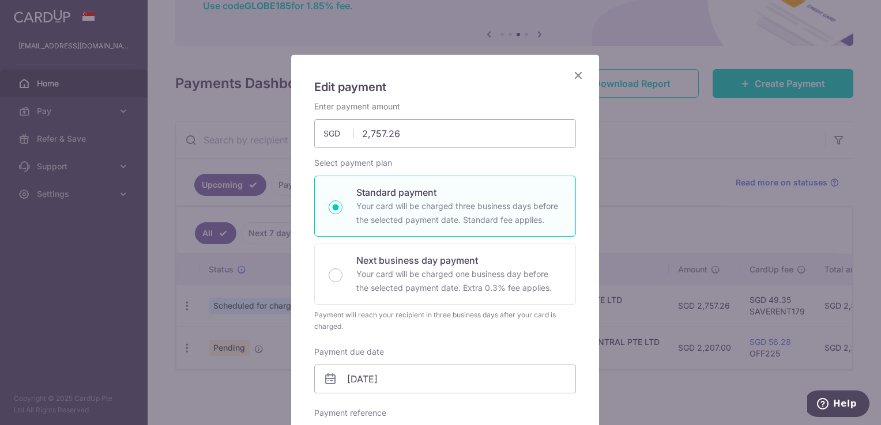
scroll to position [0, 0]
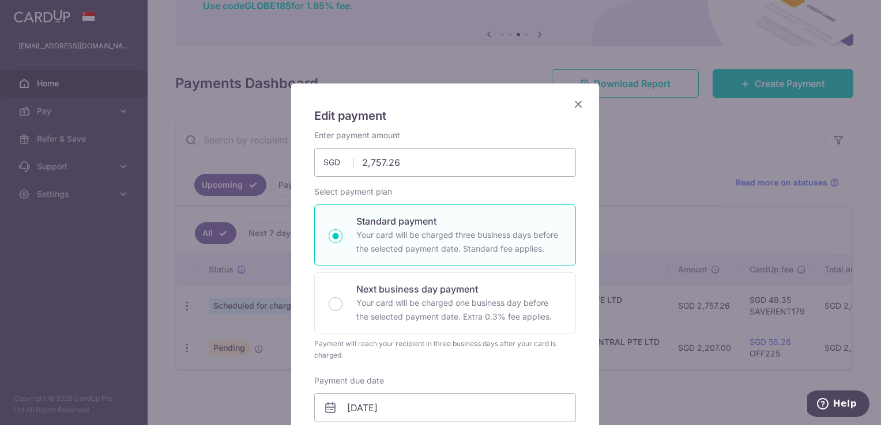
click at [575, 100] on icon "Close" at bounding box center [578, 104] width 14 height 14
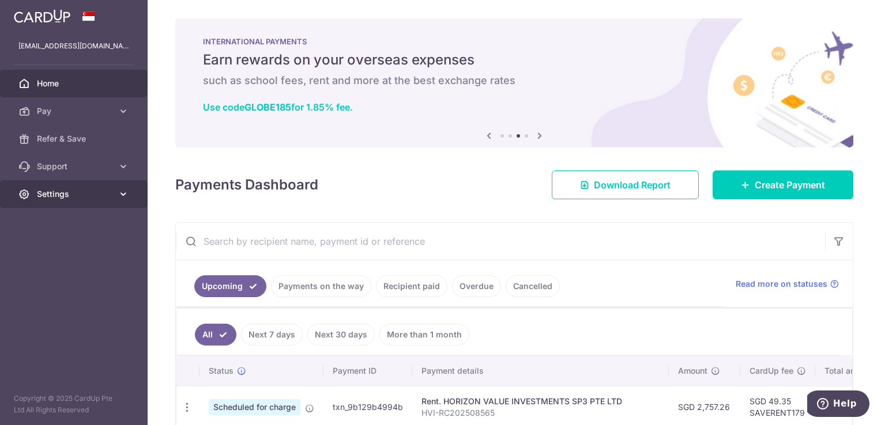
click at [62, 190] on span "Settings" at bounding box center [75, 195] width 76 height 12
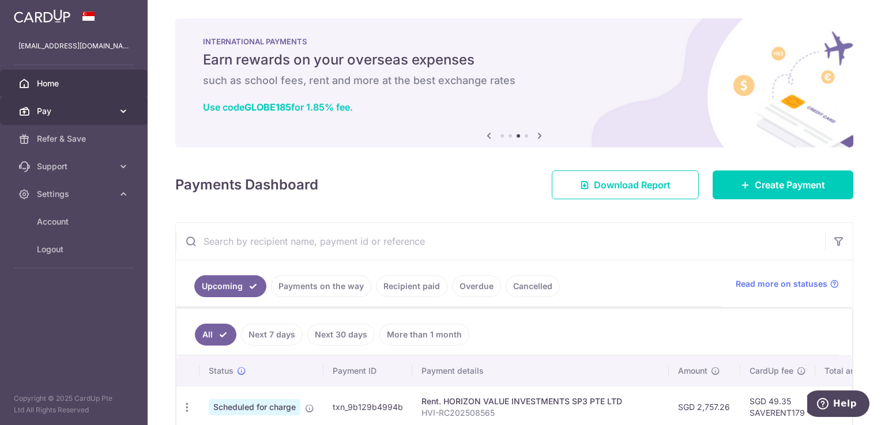
click at [61, 106] on span "Pay" at bounding box center [75, 111] width 76 height 12
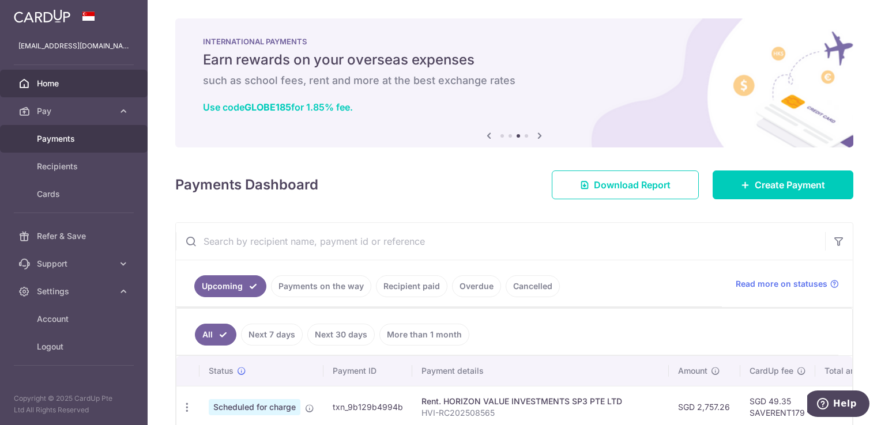
click at [66, 134] on span "Payments" at bounding box center [75, 139] width 76 height 12
